Goal: Task Accomplishment & Management: Use online tool/utility

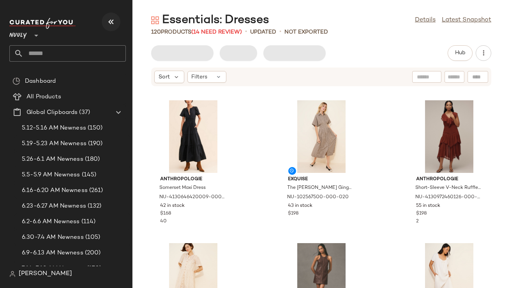
click at [113, 19] on icon "button" at bounding box center [110, 21] width 9 height 9
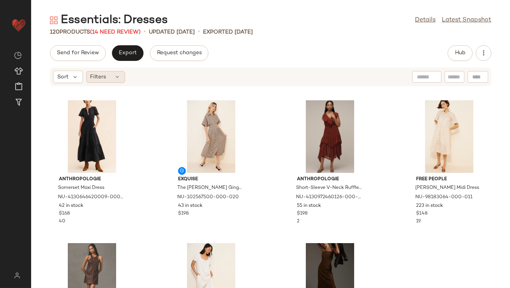
click at [104, 78] on span "Filters" at bounding box center [98, 77] width 16 height 8
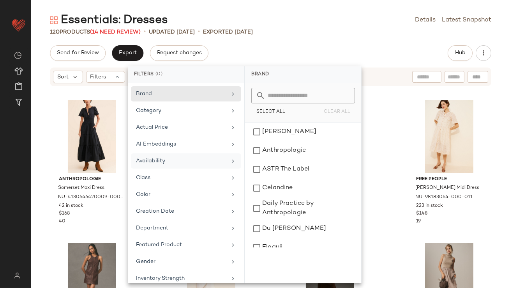
click at [164, 160] on div "Availability" at bounding box center [181, 161] width 91 height 8
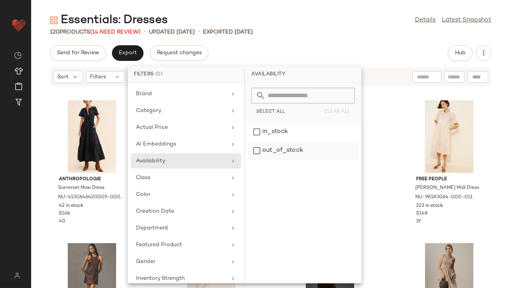
click at [261, 150] on div "out_of_stock" at bounding box center [303, 150] width 110 height 19
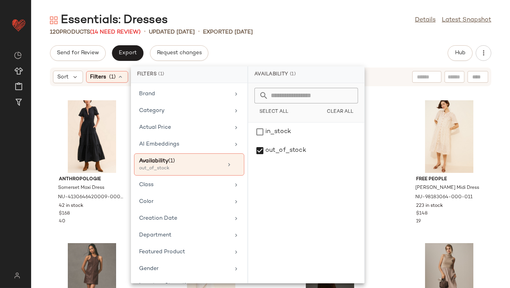
click at [317, 29] on div "120 Products (14 Need Review) • updated [DATE] • Exported [DATE]" at bounding box center [270, 32] width 479 height 8
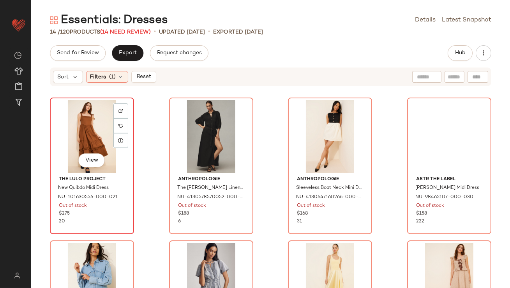
click at [96, 140] on div "View" at bounding box center [92, 136] width 79 height 72
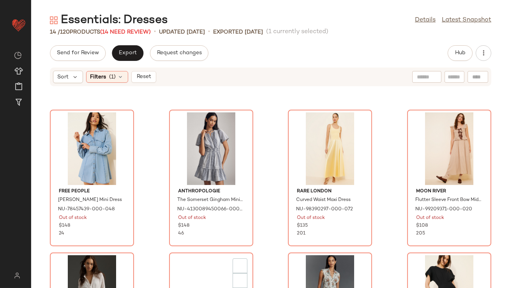
scroll to position [380, 0]
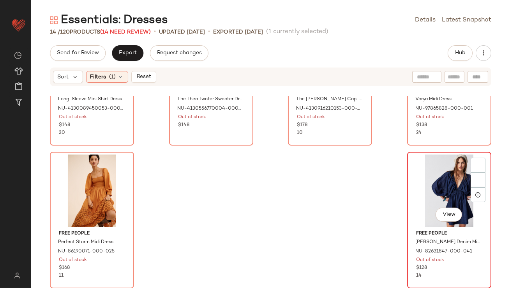
click at [428, 191] on div "View" at bounding box center [449, 190] width 79 height 72
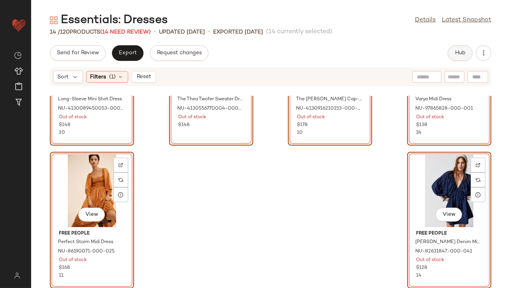
click at [450, 53] on button "Hub" at bounding box center [460, 53] width 25 height 16
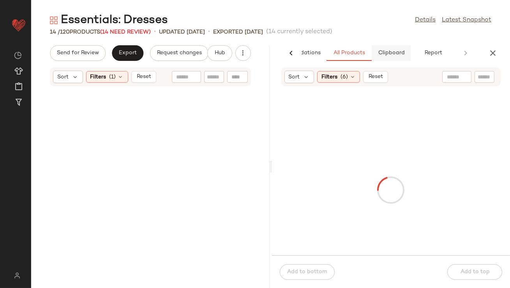
scroll to position [808, 0]
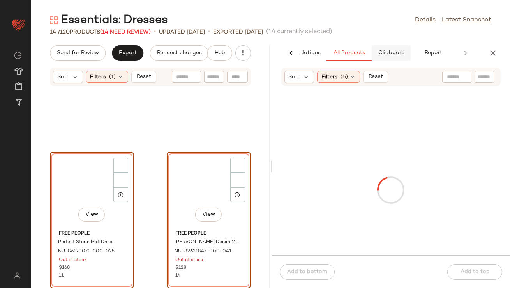
click at [393, 56] on button "Clipboard" at bounding box center [391, 53] width 39 height 16
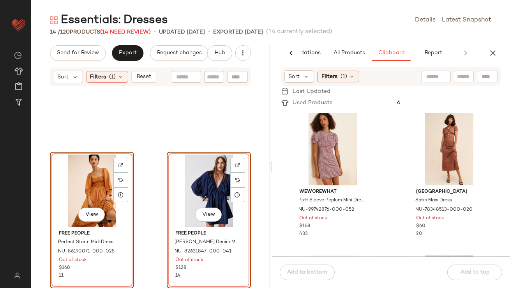
click at [201, 183] on div "View" at bounding box center [208, 190] width 79 height 72
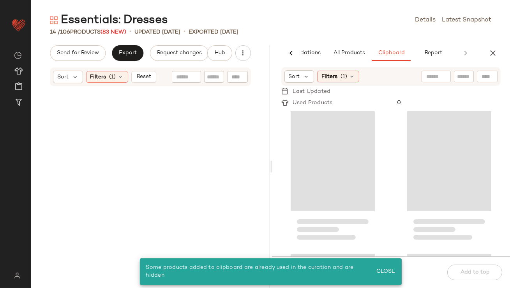
scroll to position [0, 0]
click at [123, 79] on icon at bounding box center [121, 77] width 6 height 6
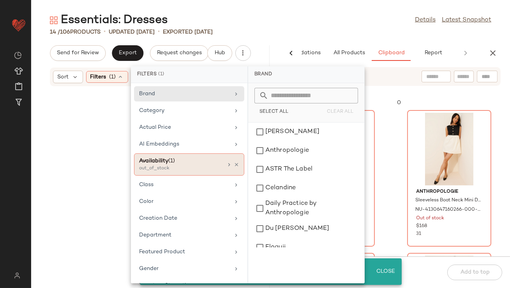
click at [234, 162] on icon at bounding box center [236, 164] width 5 height 5
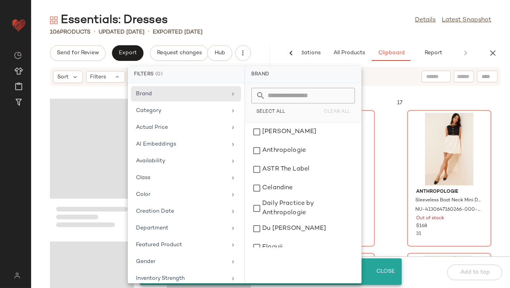
click at [287, 18] on div "Essentials: Dresses Details Latest Snapshot" at bounding box center [270, 20] width 479 height 16
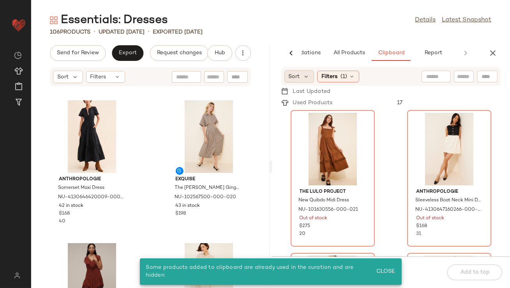
click at [302, 74] on div "Sort" at bounding box center [299, 76] width 30 height 12
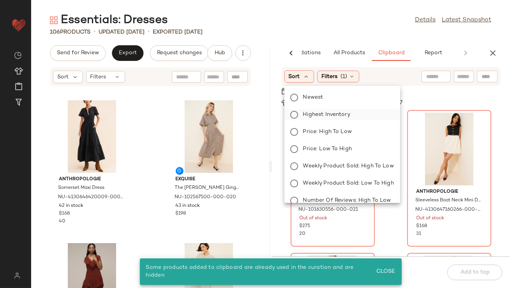
click at [309, 115] on span "Highest Inventory" at bounding box center [326, 114] width 47 height 8
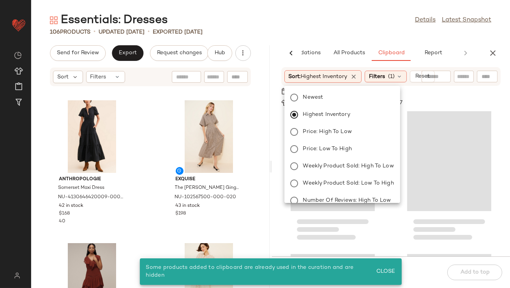
click at [313, 26] on div "Essentials: Dresses Details Latest Snapshot" at bounding box center [270, 20] width 479 height 16
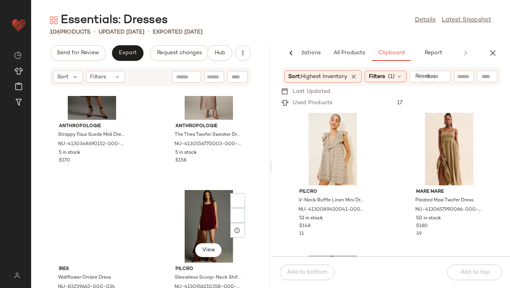
scroll to position [507, 0]
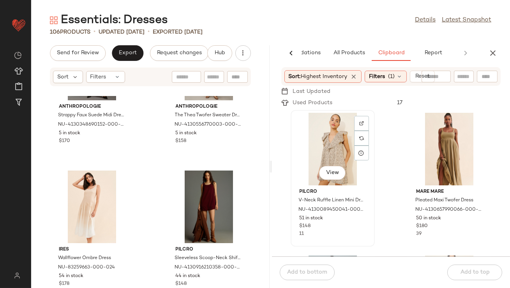
click at [319, 150] on div "View" at bounding box center [332, 149] width 79 height 72
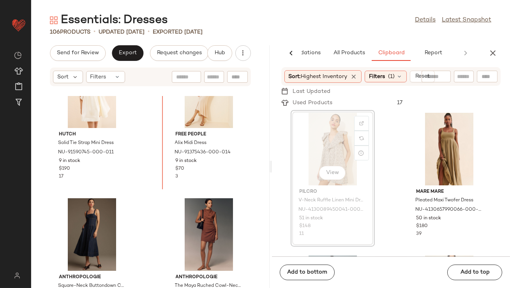
drag, startPoint x: 309, startPoint y: 146, endPoint x: 304, endPoint y: 146, distance: 5.1
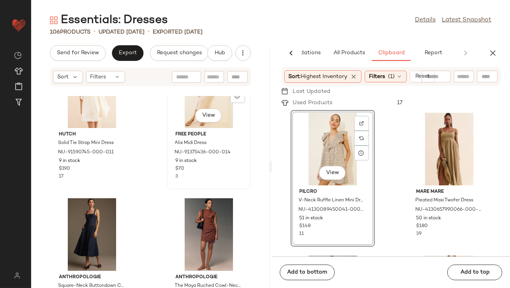
scroll to position [764, 0]
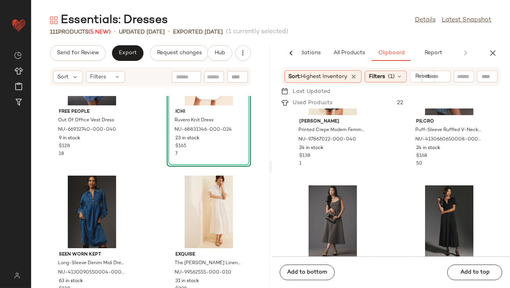
scroll to position [1702, 0]
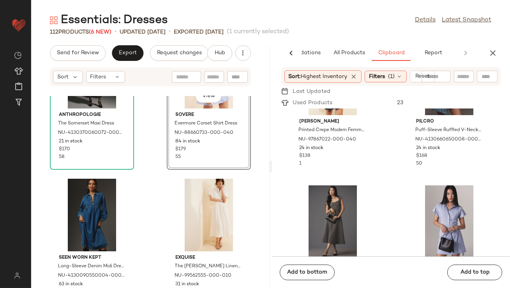
scroll to position [1830, 0]
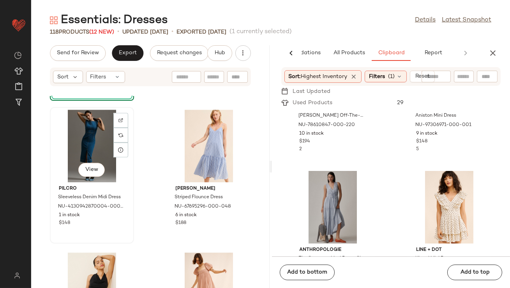
scroll to position [4086, 0]
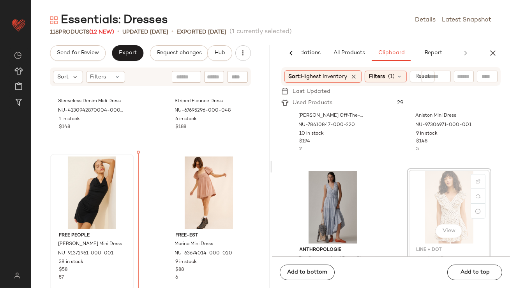
drag, startPoint x: 418, startPoint y: 189, endPoint x: 67, endPoint y: 193, distance: 351.5
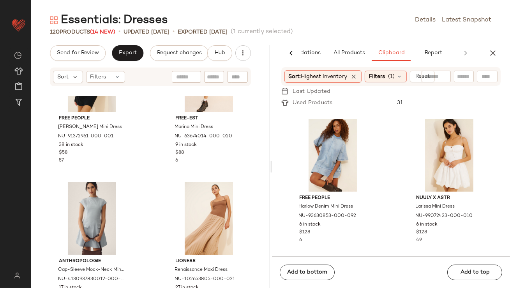
scroll to position [856, 0]
click at [343, 55] on span "All Products" at bounding box center [349, 53] width 32 height 6
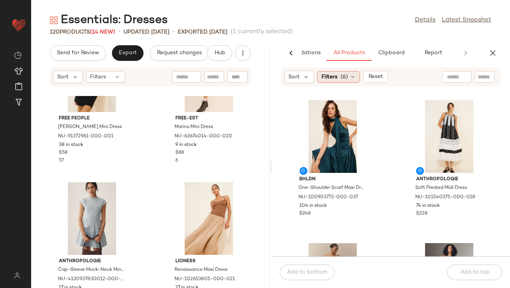
click at [332, 75] on span "Filters" at bounding box center [329, 77] width 16 height 8
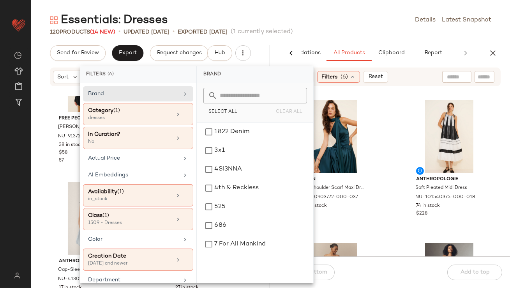
click at [309, 20] on div "Essentials: Dresses Details Latest Snapshot" at bounding box center [270, 20] width 479 height 16
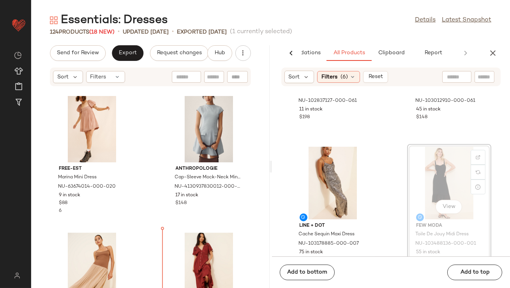
scroll to position [4612, 0]
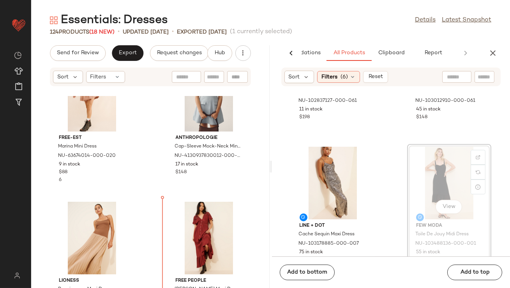
drag, startPoint x: 438, startPoint y: 168, endPoint x: 423, endPoint y: 174, distance: 15.4
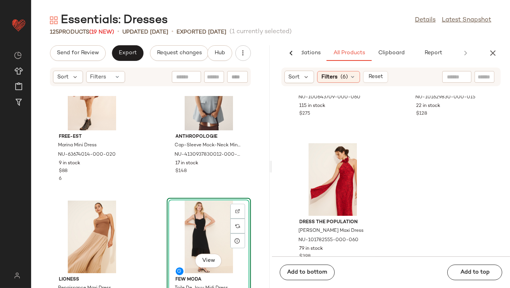
scroll to position [2979, 0]
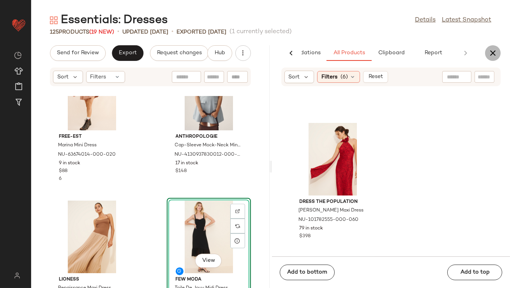
click at [495, 55] on icon "button" at bounding box center [492, 52] width 9 height 9
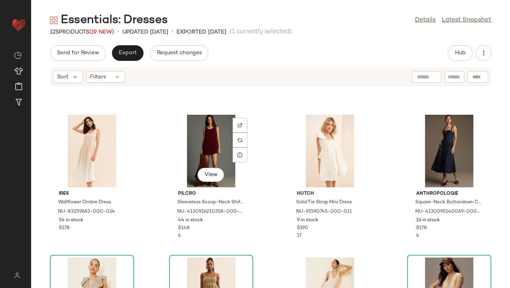
scroll to position [336, 0]
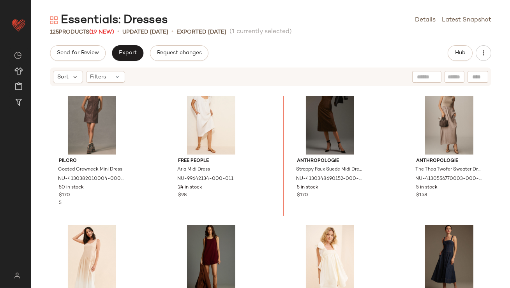
scroll to position [119, 0]
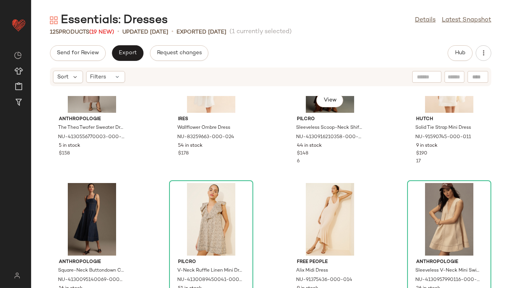
scroll to position [360, 0]
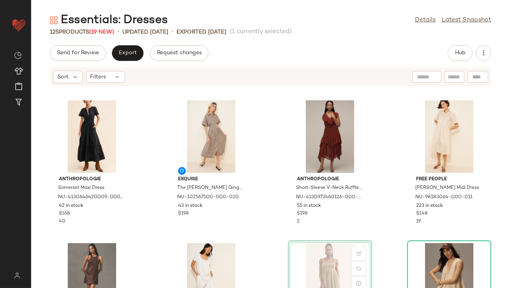
scroll to position [25, 0]
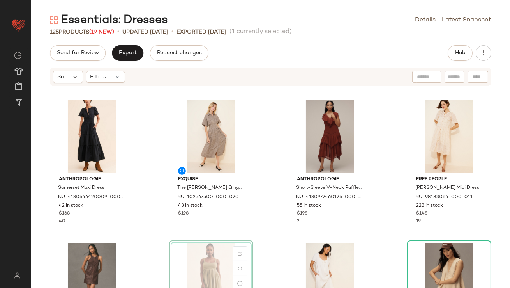
scroll to position [0, 0]
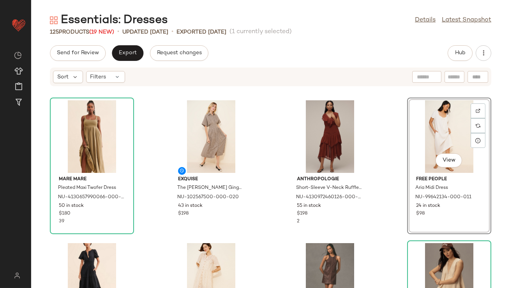
scroll to position [76, 0]
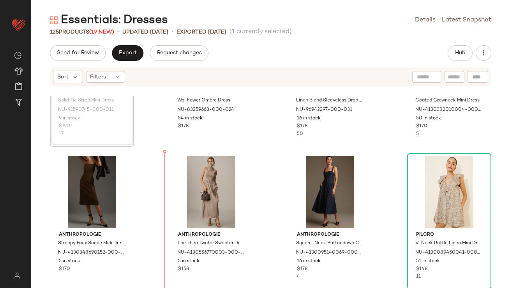
scroll to position [395, 0]
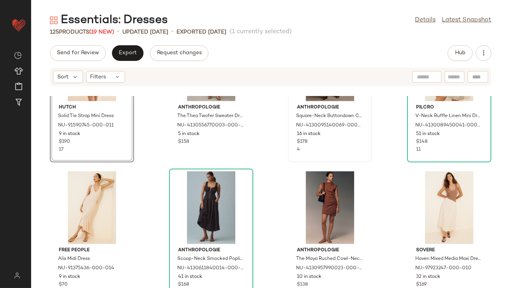
scroll to position [507, 0]
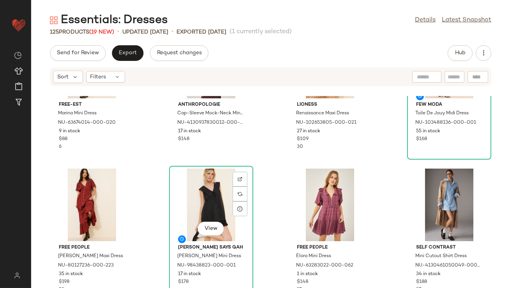
scroll to position [2364, 0]
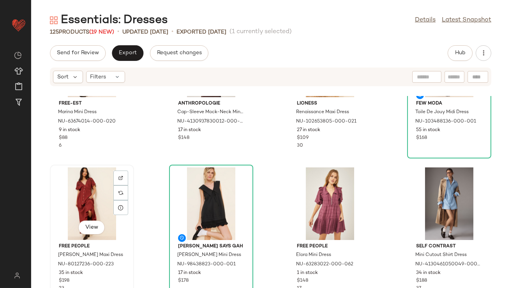
click at [76, 186] on div "View" at bounding box center [92, 203] width 79 height 72
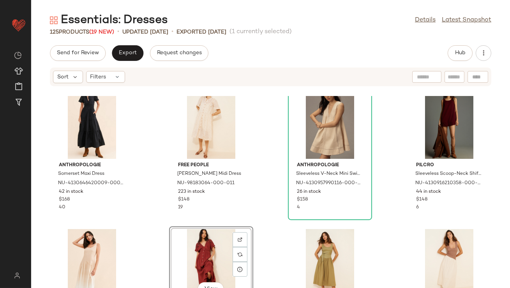
scroll to position [161, 0]
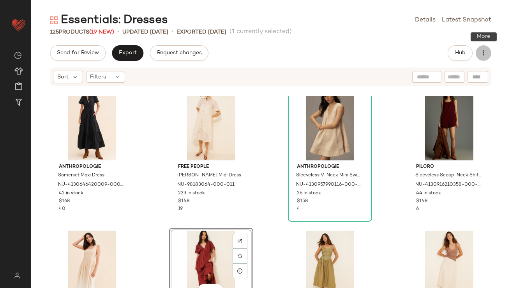
click at [484, 57] on button "button" at bounding box center [484, 53] width 16 height 16
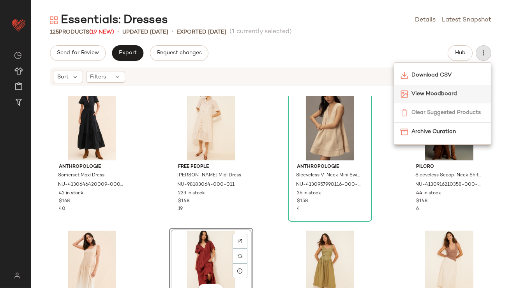
click at [453, 95] on span "View Moodboard" at bounding box center [447, 94] width 73 height 8
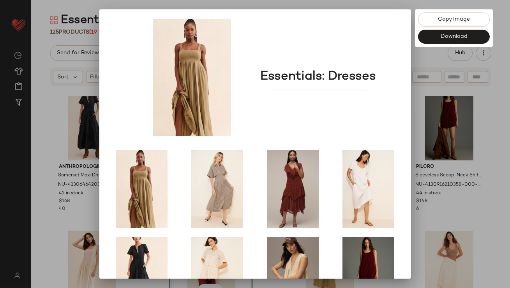
scroll to position [133, 0]
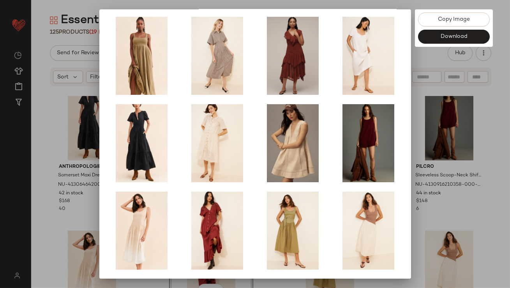
click at [457, 187] on div at bounding box center [255, 144] width 510 height 288
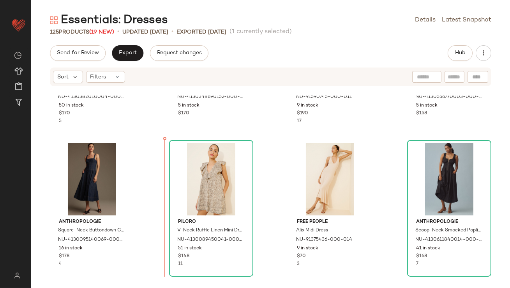
scroll to position [559, 0]
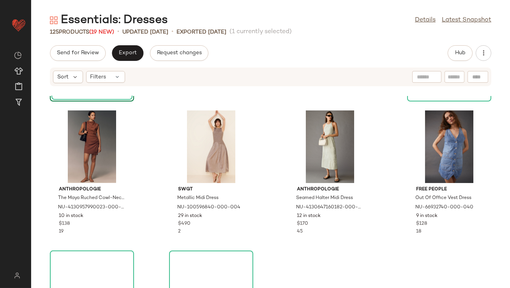
scroll to position [723, 0]
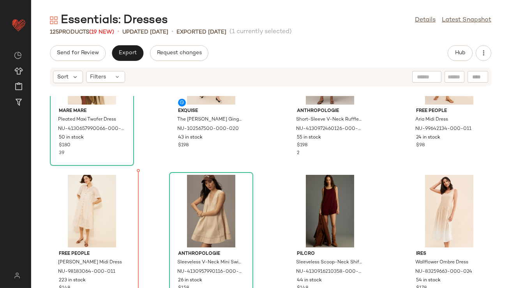
scroll to position [68, 0]
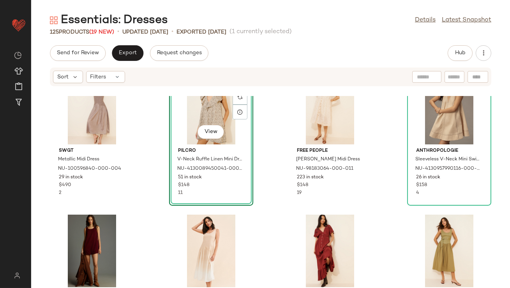
scroll to position [184, 0]
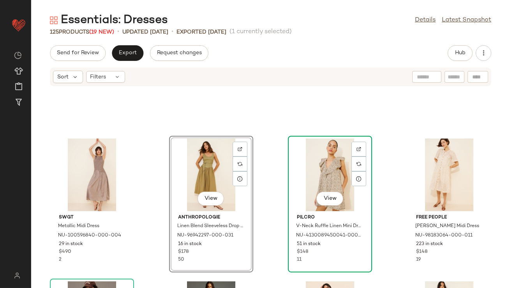
scroll to position [171, 0]
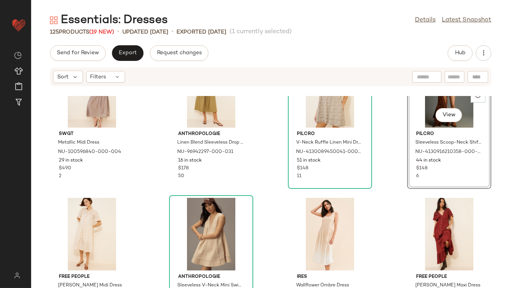
scroll to position [245, 0]
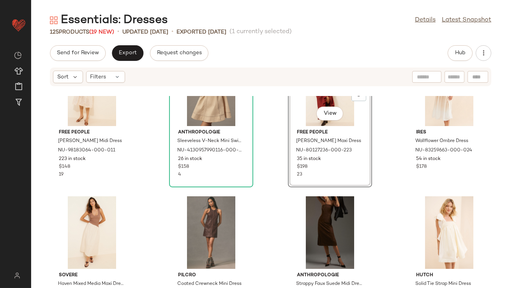
scroll to position [348, 0]
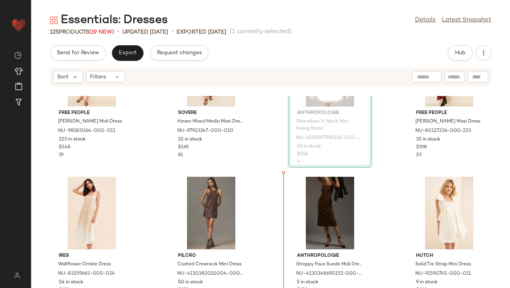
scroll to position [390, 0]
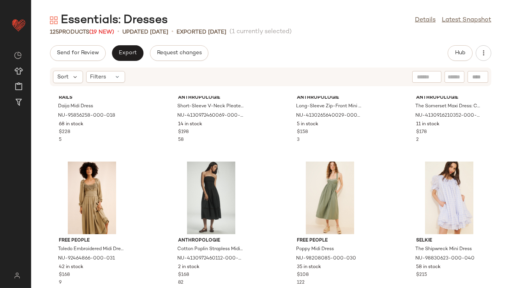
scroll to position [1372, 0]
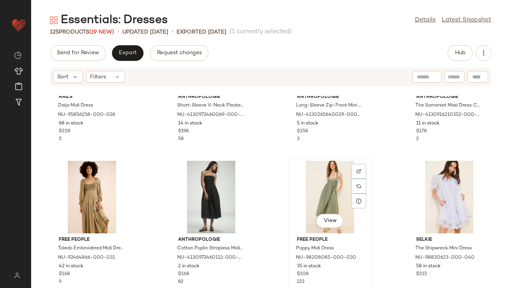
click at [332, 184] on div "View" at bounding box center [330, 197] width 79 height 72
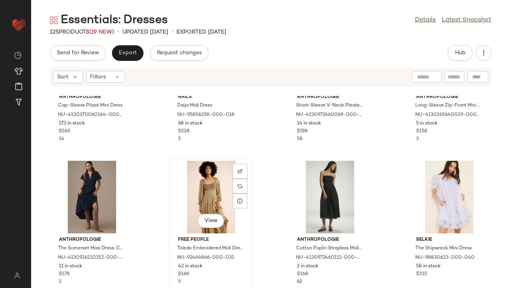
click at [194, 195] on div "View" at bounding box center [211, 197] width 79 height 72
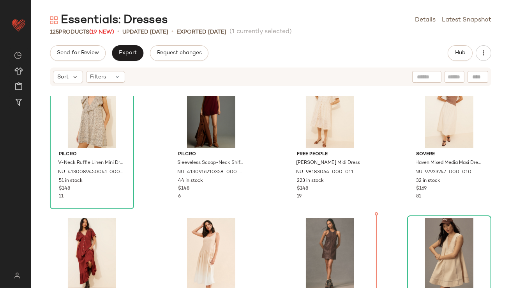
scroll to position [323, 0]
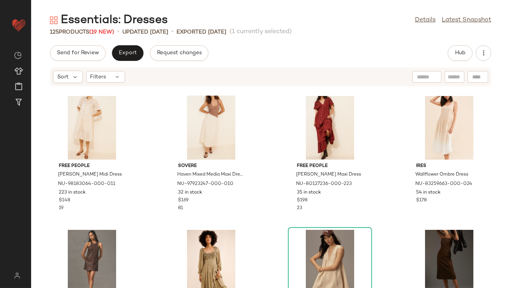
scroll to position [348, 0]
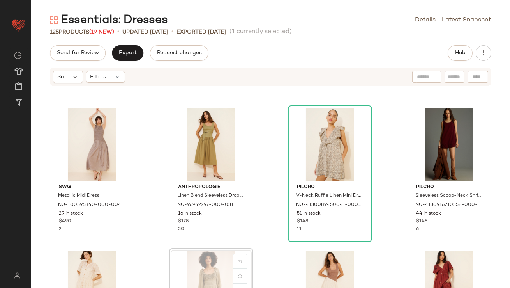
scroll to position [165, 0]
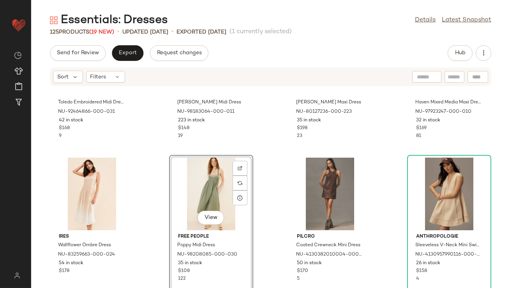
scroll to position [389, 0]
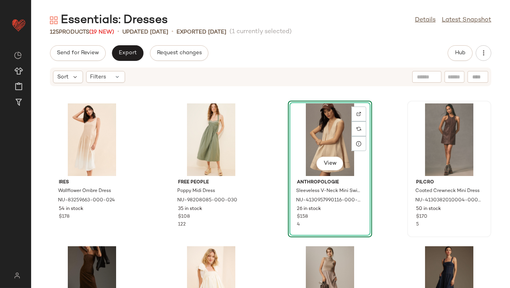
scroll to position [498, 0]
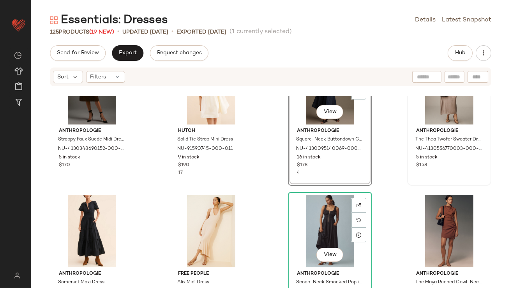
scroll to position [630, 0]
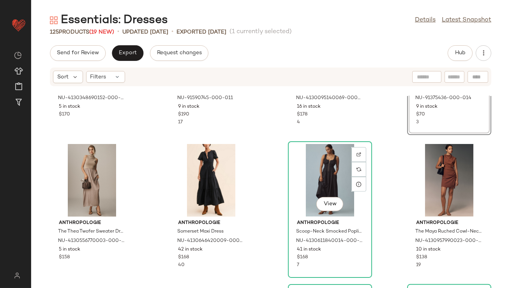
scroll to position [678, 0]
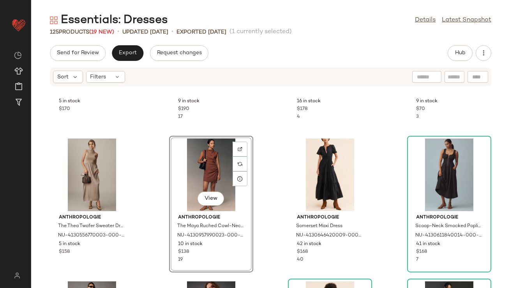
scroll to position [731, 0]
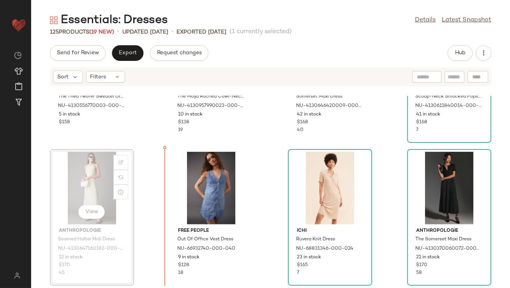
scroll to position [820, 0]
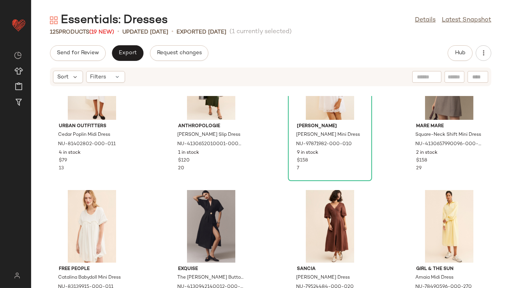
scroll to position [1602, 0]
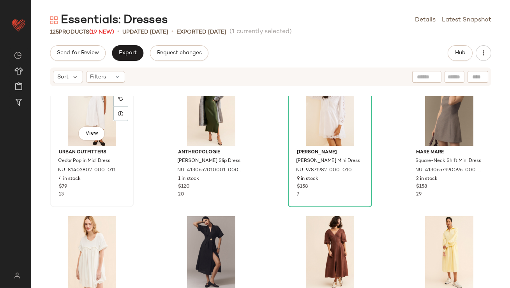
click at [85, 108] on div "View" at bounding box center [92, 109] width 79 height 72
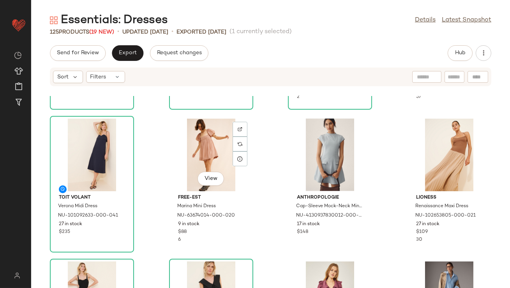
scroll to position [2330, 0]
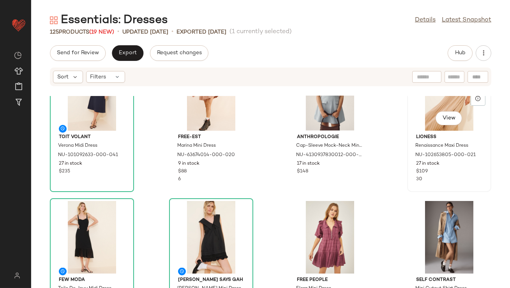
click at [417, 111] on div "View" at bounding box center [449, 94] width 79 height 72
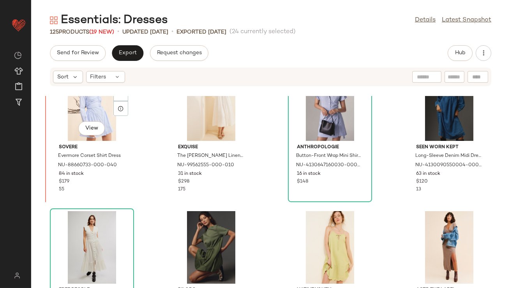
scroll to position [1036, 0]
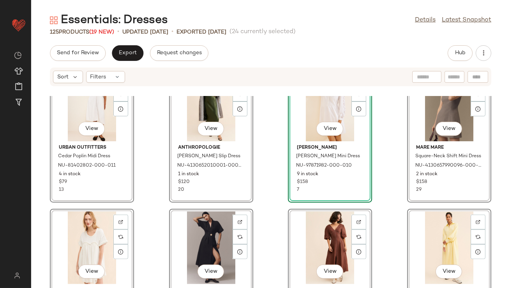
click at [159, 134] on div "View Urban Outfitters Cedar Poplin Midi Dress NU-81402802-000-011 4 in stock $7…" at bounding box center [270, 192] width 479 height 192
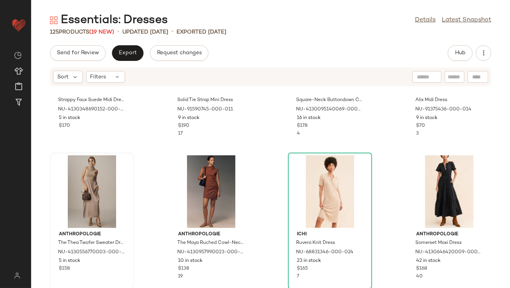
scroll to position [663, 0]
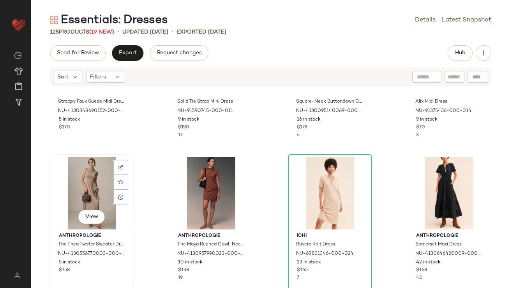
click at [85, 177] on div "View" at bounding box center [92, 193] width 79 height 72
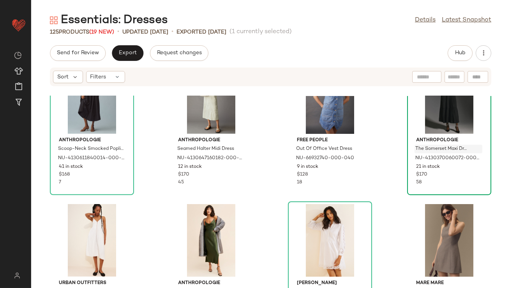
scroll to position [928, 0]
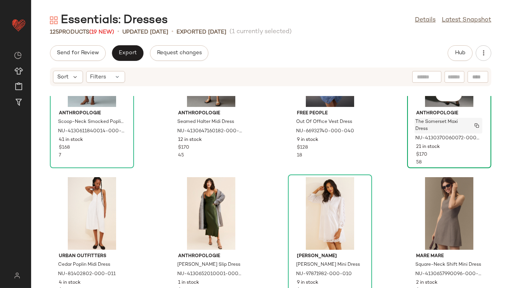
click at [427, 118] on span "The Somerset Maxi Dress" at bounding box center [440, 125] width 51 height 14
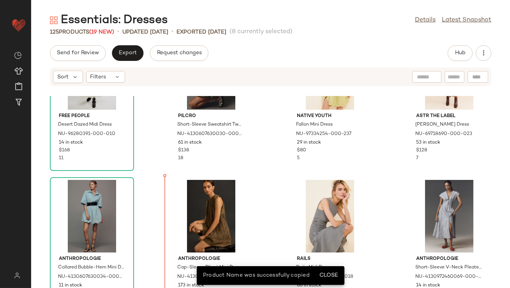
scroll to position [2088, 0]
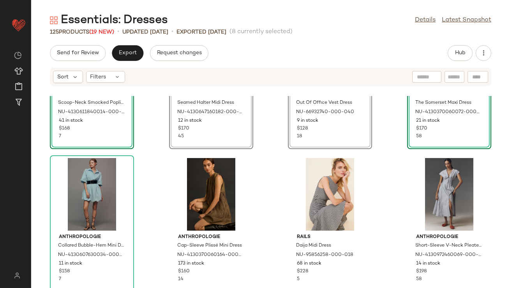
click at [161, 157] on div "View Anthropologie Scoop-Neck Smocked Poplin Midi Dress NU-4130611840014-000-00…" at bounding box center [270, 192] width 479 height 192
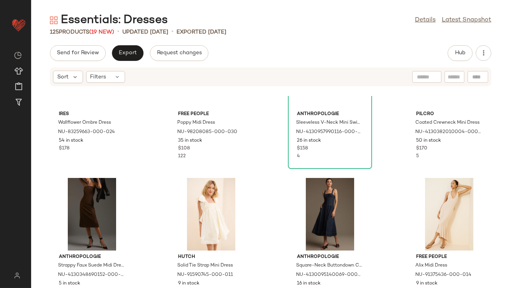
scroll to position [461, 0]
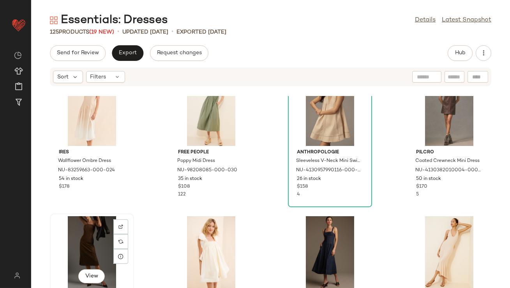
click at [80, 236] on div "View" at bounding box center [92, 252] width 79 height 72
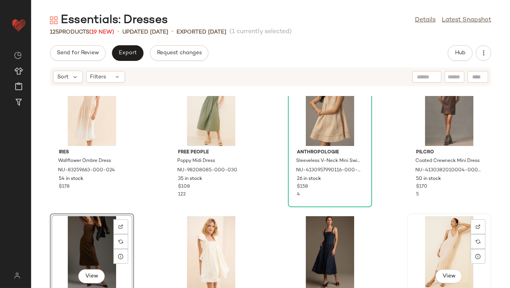
click at [430, 238] on div "View" at bounding box center [449, 252] width 79 height 72
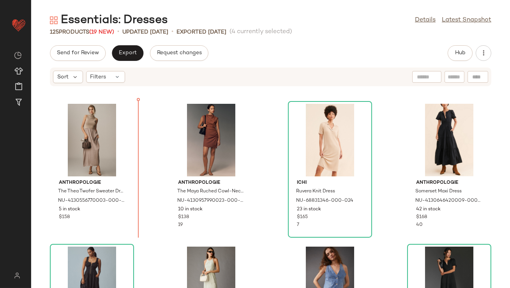
scroll to position [1857, 0]
click at [144, 159] on div "SET View Anthropologie Strappy Faux Suede Midi Dress NU-4130348690152-000-020 5…" at bounding box center [270, 192] width 479 height 192
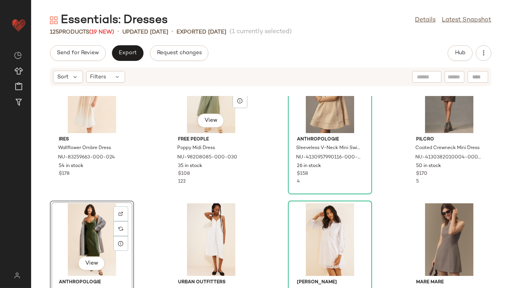
scroll to position [481, 0]
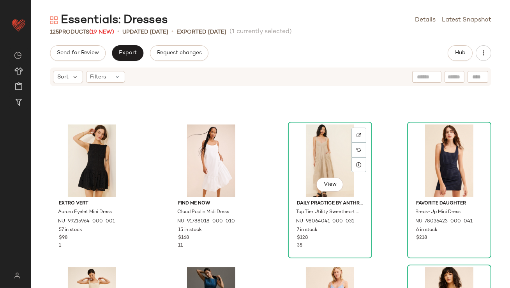
scroll to position [875, 0]
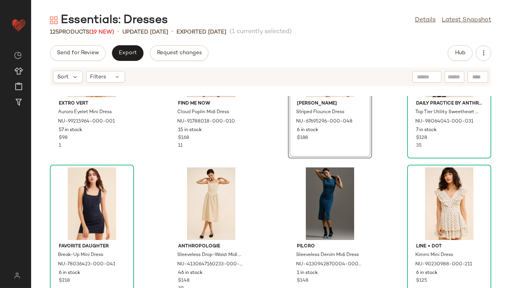
scroll to position [941, 0]
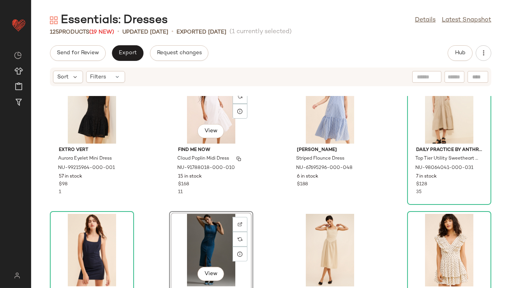
scroll to position [894, 0]
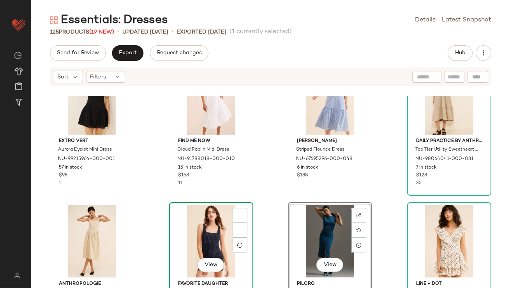
scroll to position [902, 0]
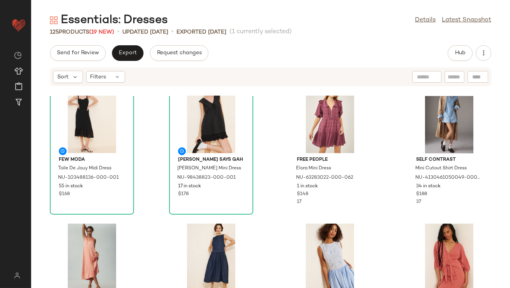
scroll to position [2451, 0]
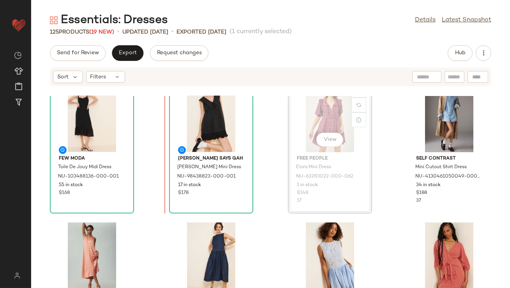
scroll to position [2437, 0]
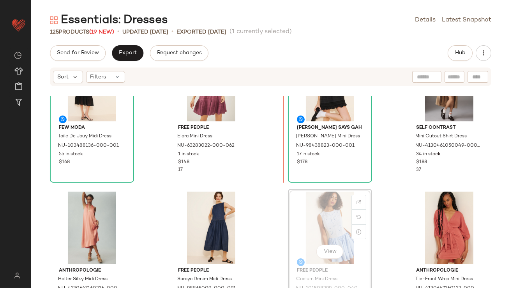
scroll to position [2479, 0]
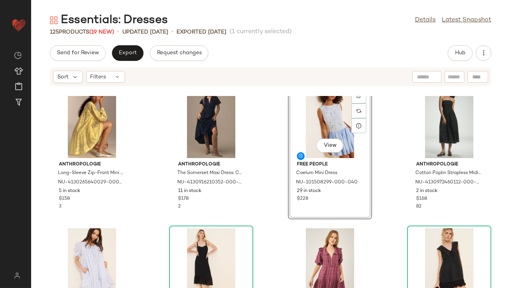
scroll to position [2304, 0]
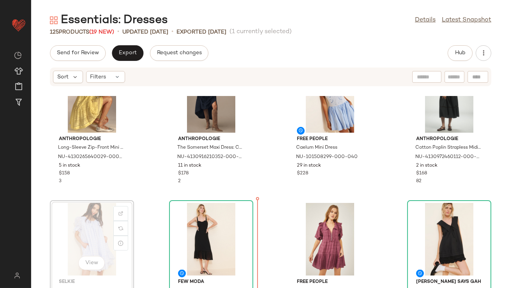
scroll to position [2351, 0]
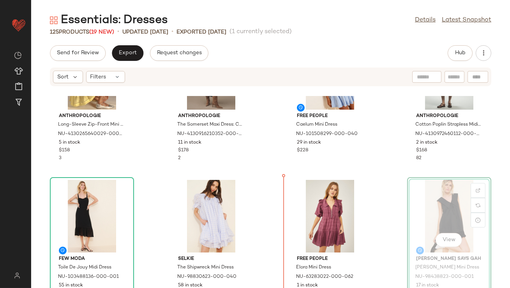
drag, startPoint x: 452, startPoint y: 226, endPoint x: 447, endPoint y: 226, distance: 5.1
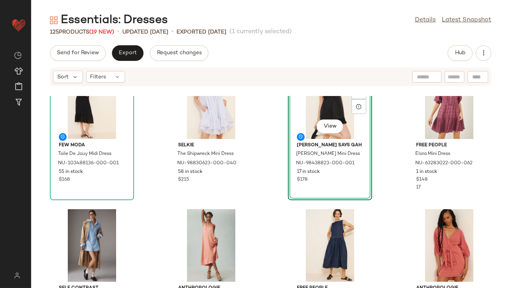
scroll to position [2465, 0]
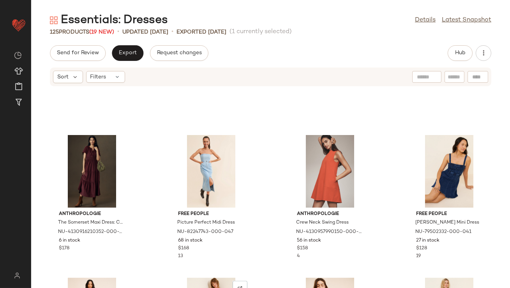
scroll to position [2677, 0]
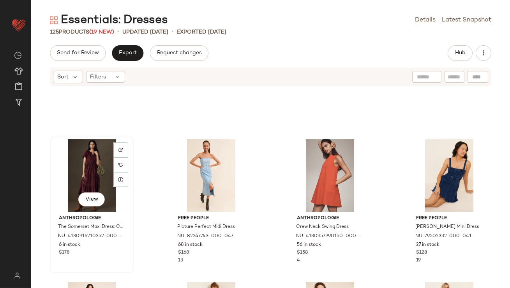
click at [73, 165] on div "View" at bounding box center [92, 175] width 79 height 72
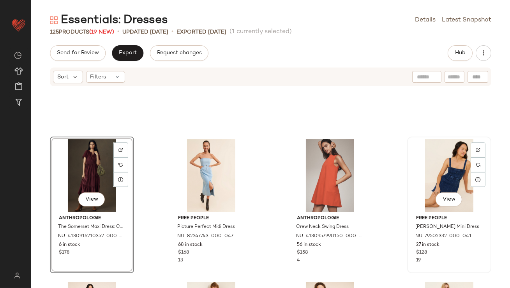
click at [446, 169] on div "View" at bounding box center [449, 175] width 79 height 72
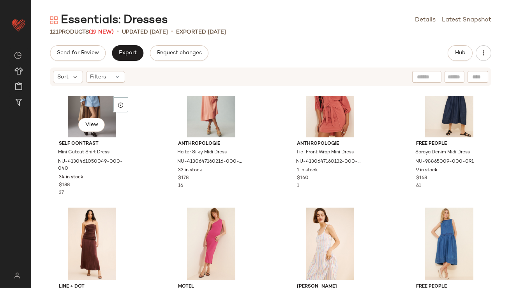
scroll to position [2611, 0]
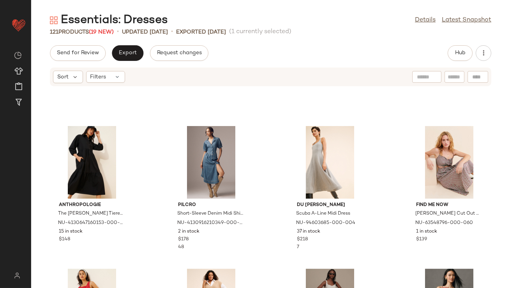
scroll to position [2807, 0]
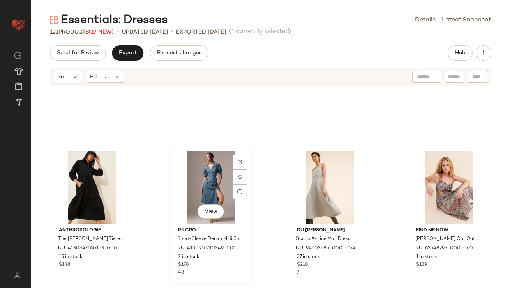
click at [174, 204] on div "View" at bounding box center [211, 187] width 79 height 72
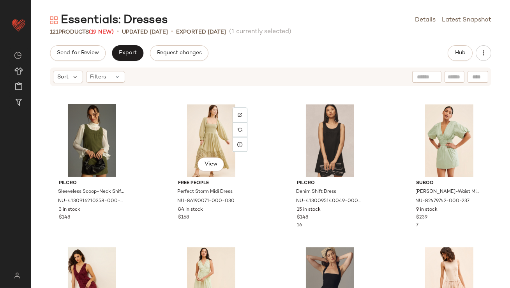
scroll to position [3952, 0]
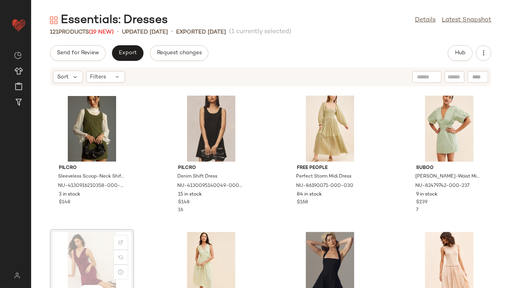
scroll to position [4011, 0]
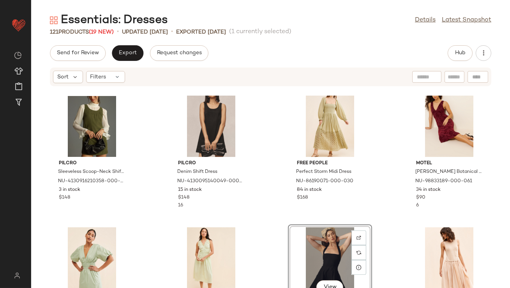
scroll to position [4017, 0]
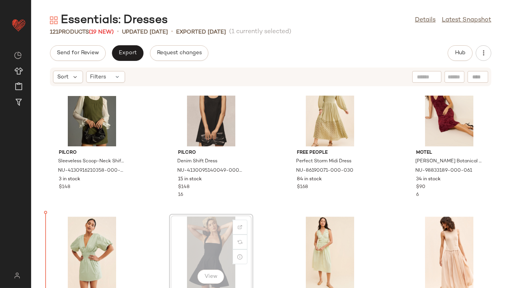
scroll to position [4039, 0]
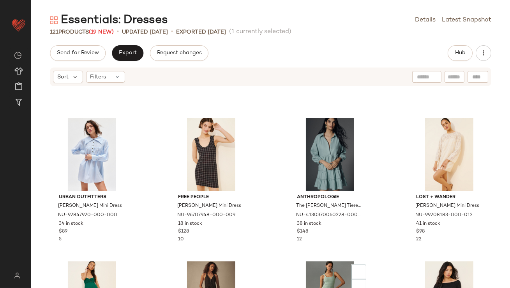
scroll to position [3646, 0]
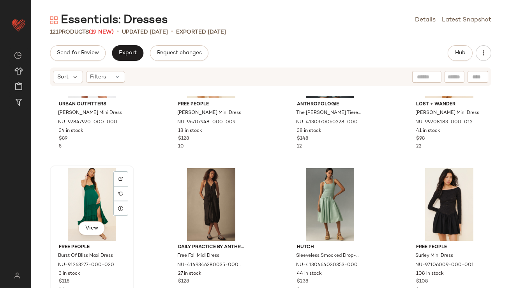
click at [89, 197] on div "View" at bounding box center [92, 204] width 79 height 72
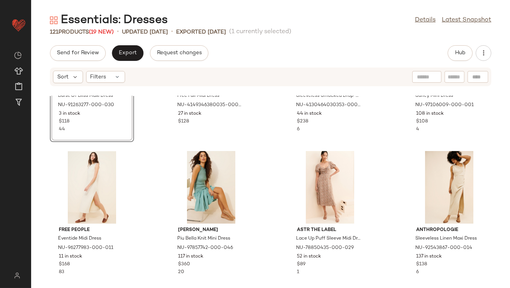
scroll to position [3818, 0]
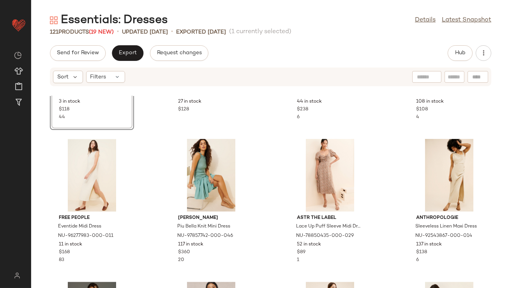
click at [151, 191] on div "View Free People Burst Of Bliss Maxi Dress NU-91263277-000-030 3 in stock $118 …" at bounding box center [270, 192] width 479 height 192
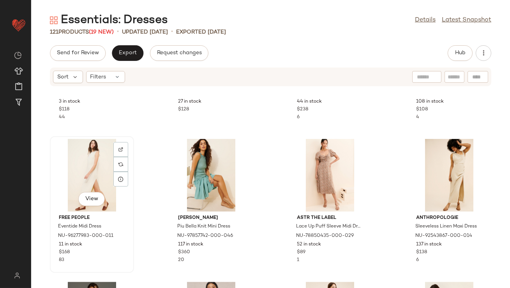
click at [97, 164] on div "View" at bounding box center [92, 175] width 79 height 72
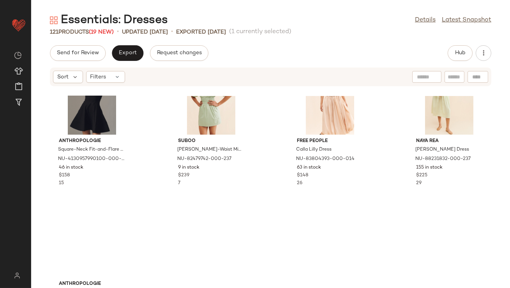
scroll to position [4230, 0]
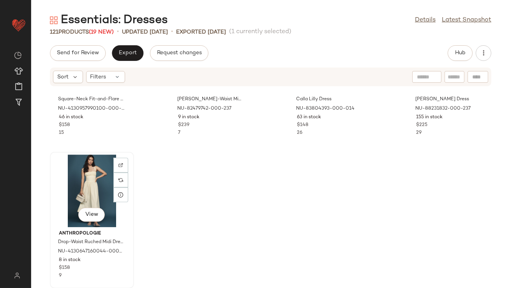
click at [86, 178] on div "View" at bounding box center [92, 190] width 79 height 72
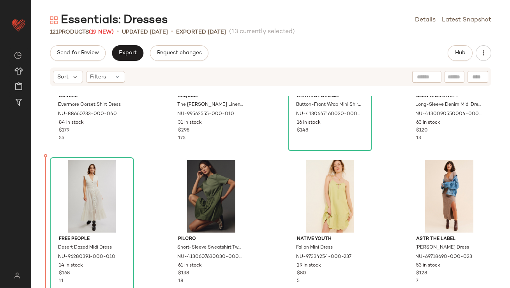
scroll to position [1518, 0]
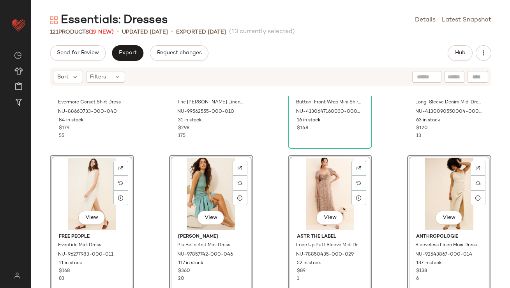
click at [149, 155] on div "Sovere Evermore Corset Shirt Dress NU-88660733-000-040 84 in stock $179 55 Exqu…" at bounding box center [270, 192] width 479 height 192
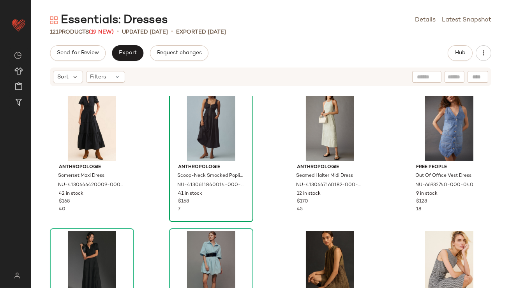
scroll to position [2398, 0]
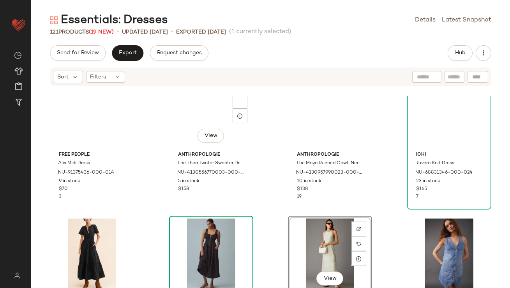
scroll to position [2254, 0]
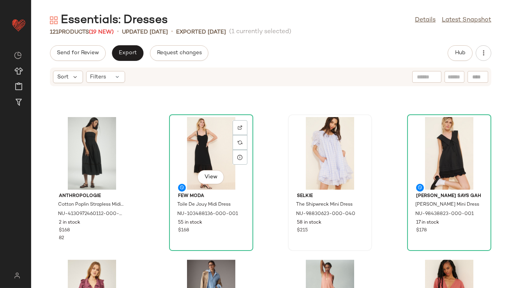
scroll to position [2812, 0]
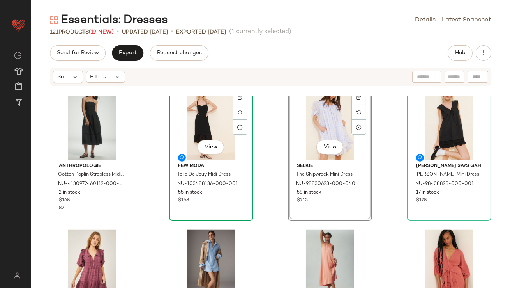
scroll to position [2895, 0]
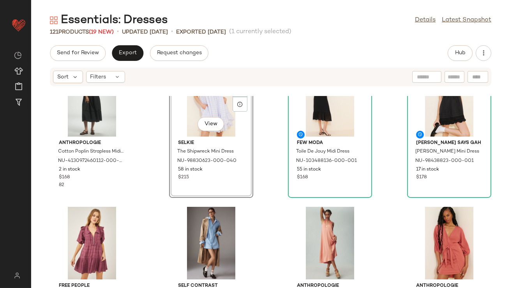
click at [277, 168] on div "Anthropologie Cotton Poplin Strapless Midi Dress NU-4130972460112-000-001 2 in …" at bounding box center [270, 192] width 479 height 192
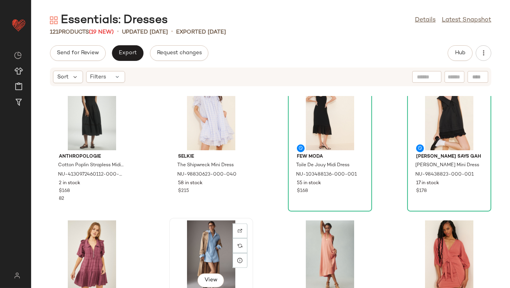
scroll to position [2881, 0]
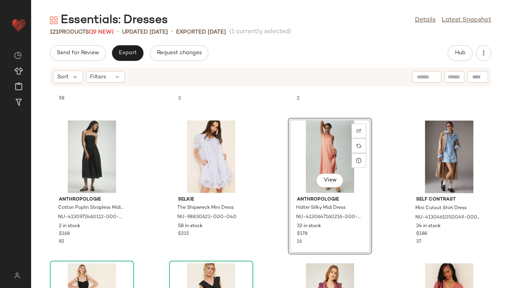
scroll to position [2830, 0]
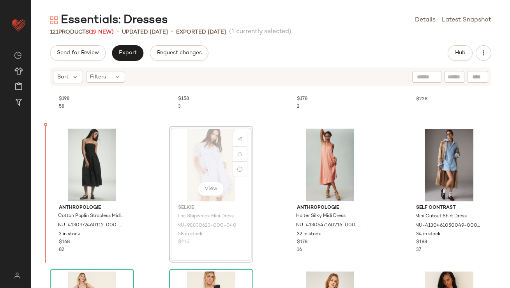
drag, startPoint x: 206, startPoint y: 161, endPoint x: 200, endPoint y: 161, distance: 5.8
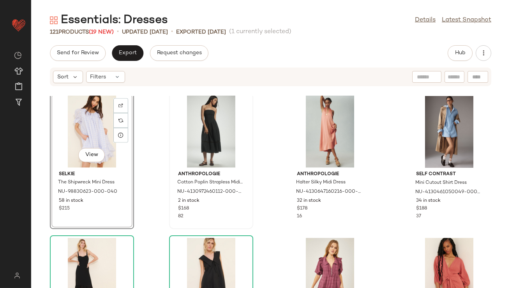
scroll to position [2879, 0]
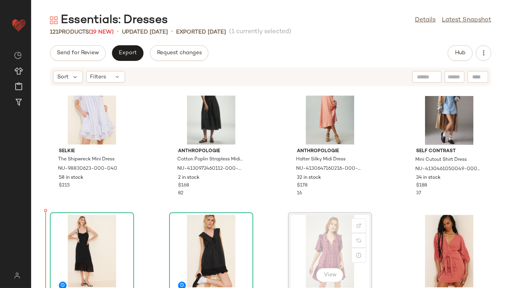
scroll to position [2894, 0]
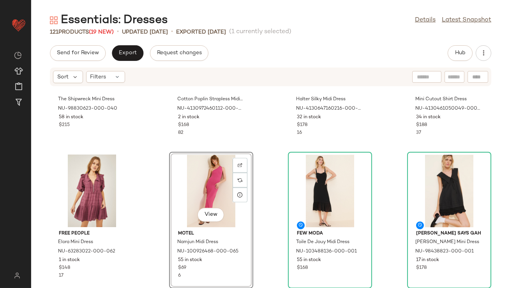
scroll to position [3053, 0]
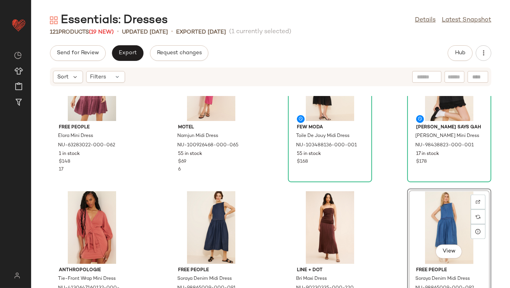
scroll to position [3051, 0]
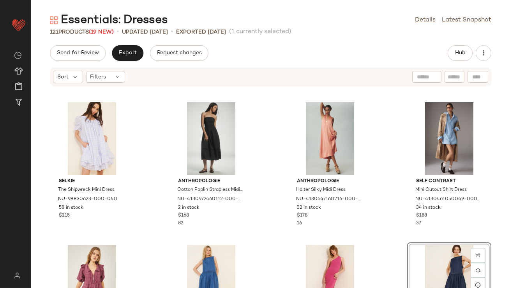
scroll to position [2904, 0]
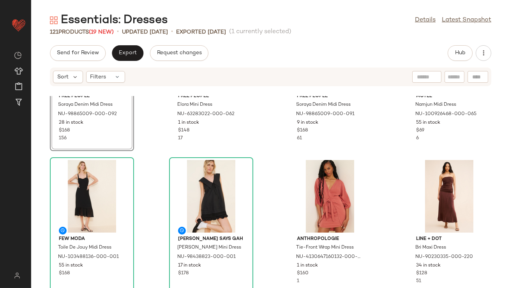
scroll to position [3085, 0]
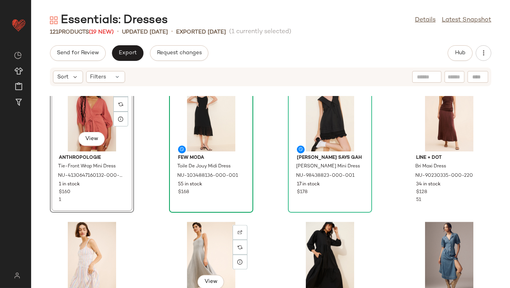
scroll to position [3166, 0]
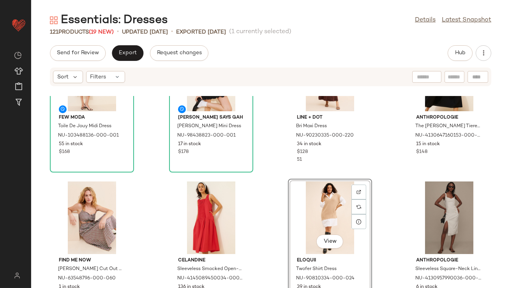
scroll to position [3341, 0]
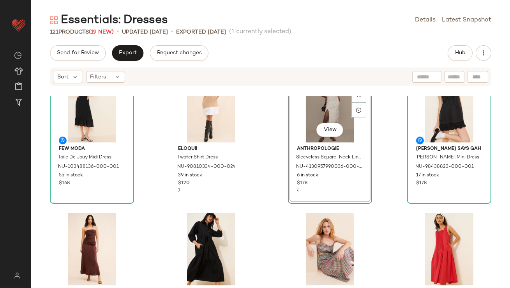
scroll to position [3361, 0]
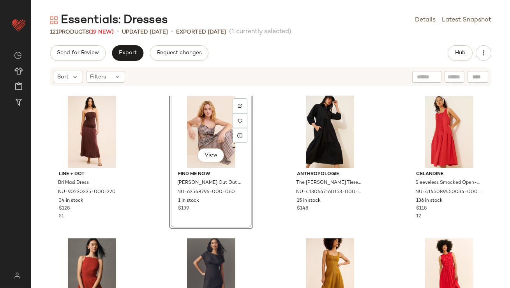
scroll to position [3476, 0]
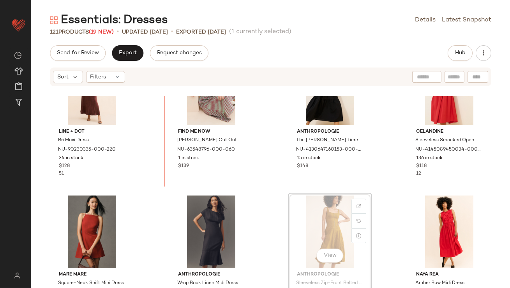
drag, startPoint x: 339, startPoint y: 223, endPoint x: 335, endPoint y: 222, distance: 4.3
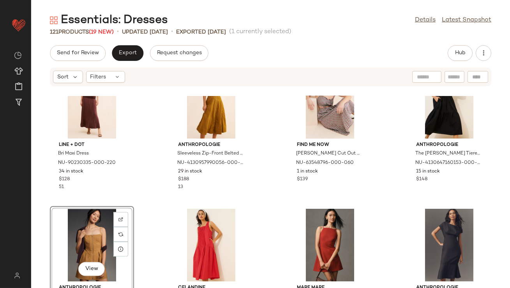
scroll to position [3464, 0]
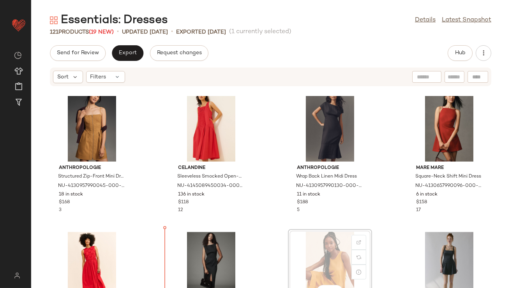
scroll to position [3584, 0]
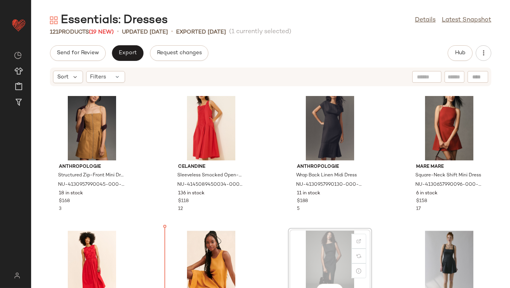
scroll to position [3591, 0]
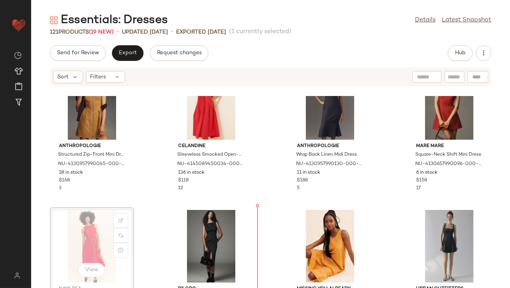
drag, startPoint x: 83, startPoint y: 250, endPoint x: 88, endPoint y: 250, distance: 4.3
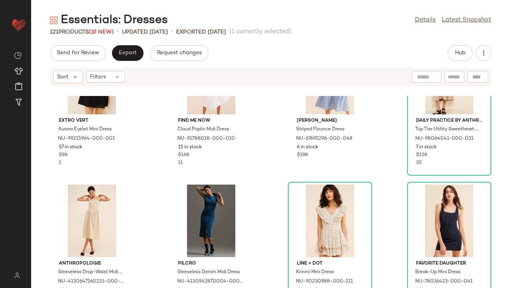
scroll to position [629, 0]
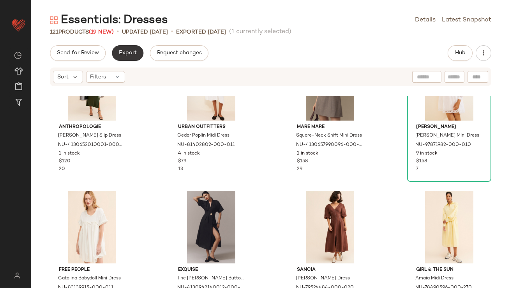
click at [134, 59] on button "Export" at bounding box center [128, 53] width 32 height 16
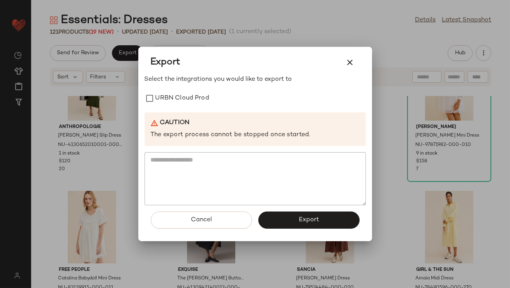
click at [161, 86] on div "Select the integrations you would like to export to URBN Cloud Prod Caution The…" at bounding box center [255, 140] width 221 height 130
click at [161, 97] on label "URBN Cloud Prod" at bounding box center [182, 98] width 54 height 16
click at [347, 64] on icon "button" at bounding box center [350, 62] width 9 height 9
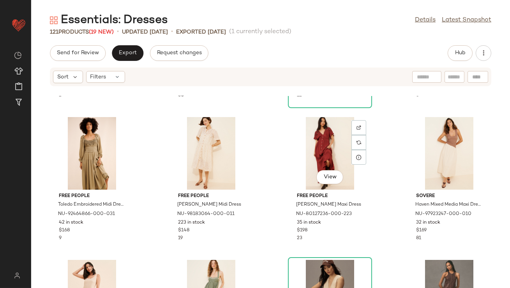
scroll to position [287, 0]
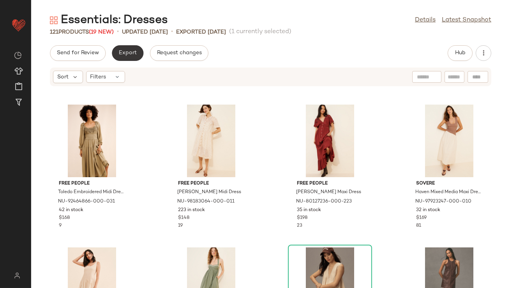
click at [126, 50] on span "Export" at bounding box center [127, 53] width 18 height 6
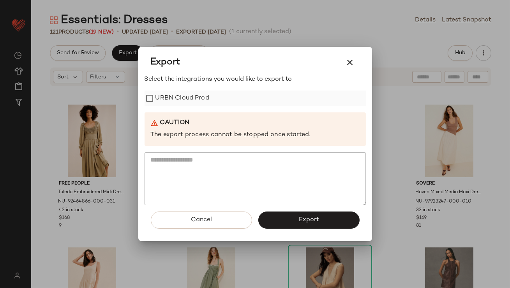
click at [177, 97] on label "URBN Cloud Prod" at bounding box center [182, 98] width 54 height 16
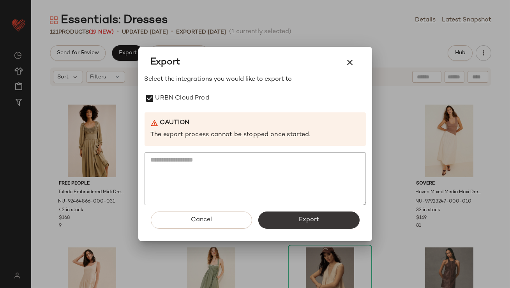
click at [274, 212] on button "Export" at bounding box center [308, 219] width 101 height 17
